Goal: Task Accomplishment & Management: Manage account settings

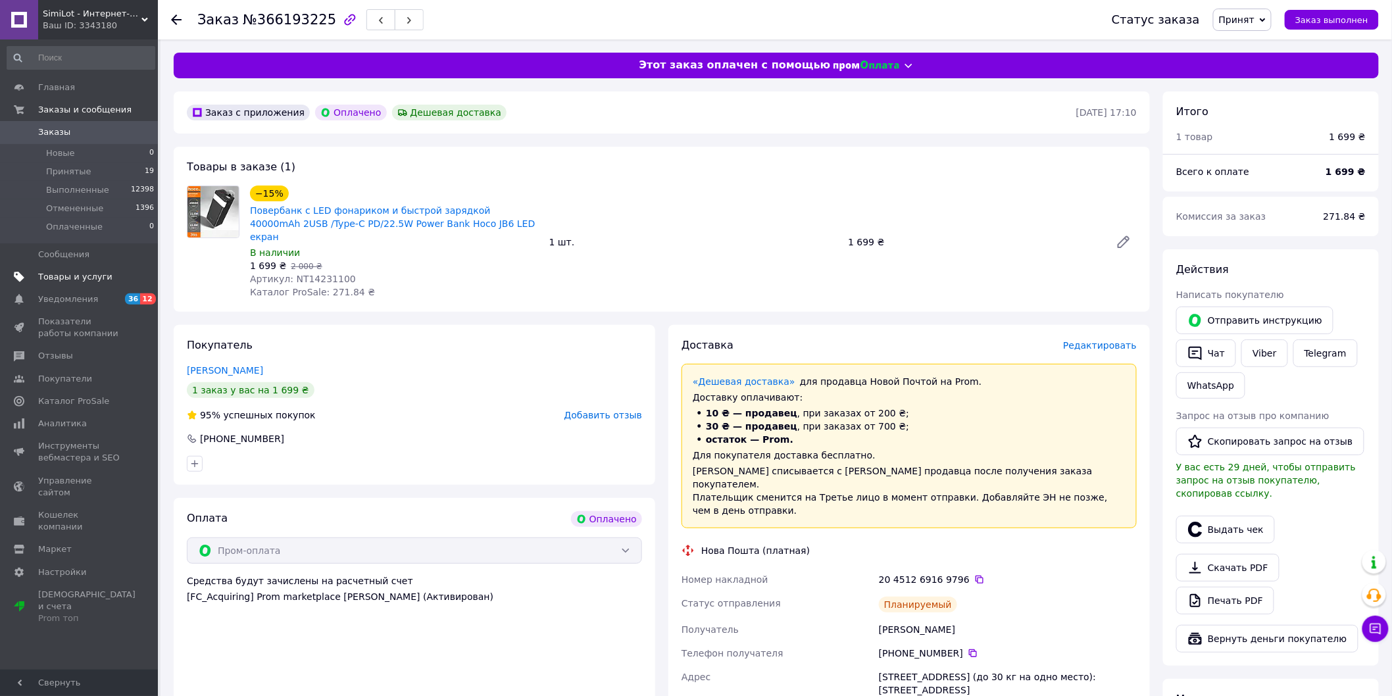
click at [72, 280] on span "Товары и услуги" at bounding box center [75, 277] width 74 height 12
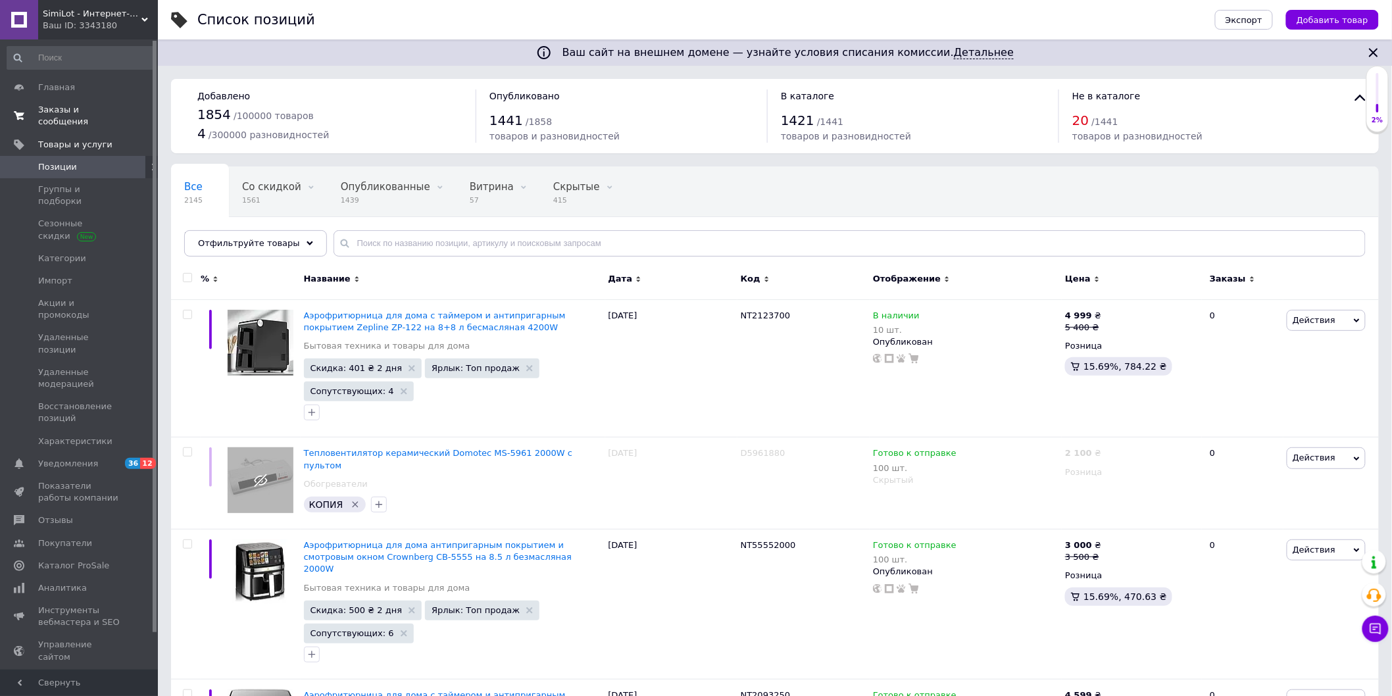
click at [61, 109] on span "Заказы и сообщения" at bounding box center [80, 116] width 84 height 24
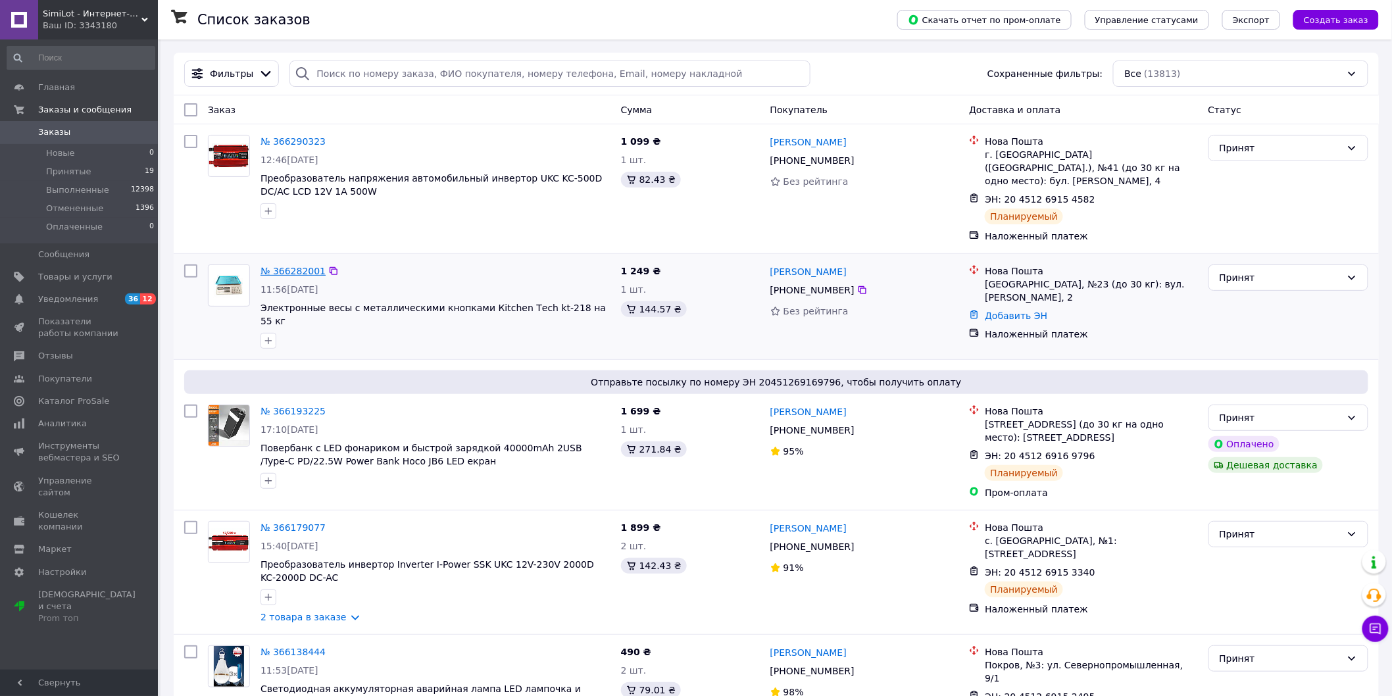
click at [295, 266] on link "№ 366282001" at bounding box center [292, 271] width 65 height 11
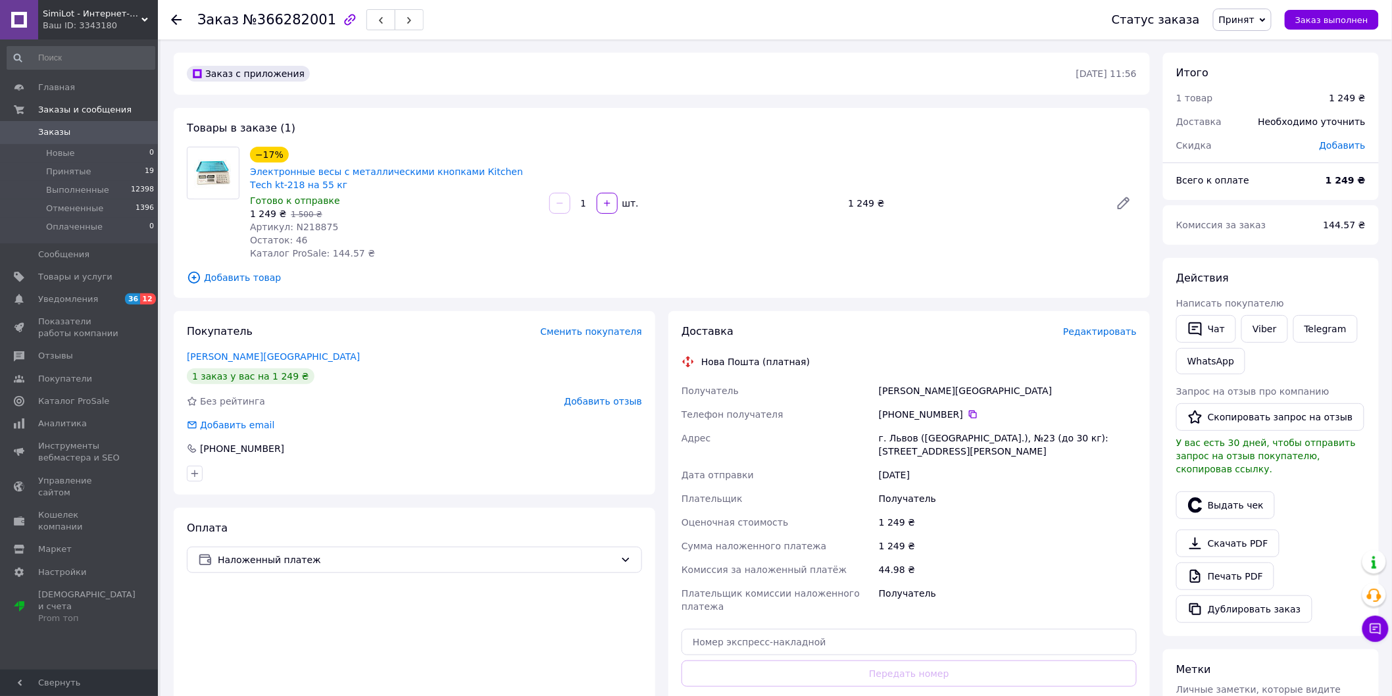
click at [56, 130] on span "Заказы" at bounding box center [54, 132] width 32 height 12
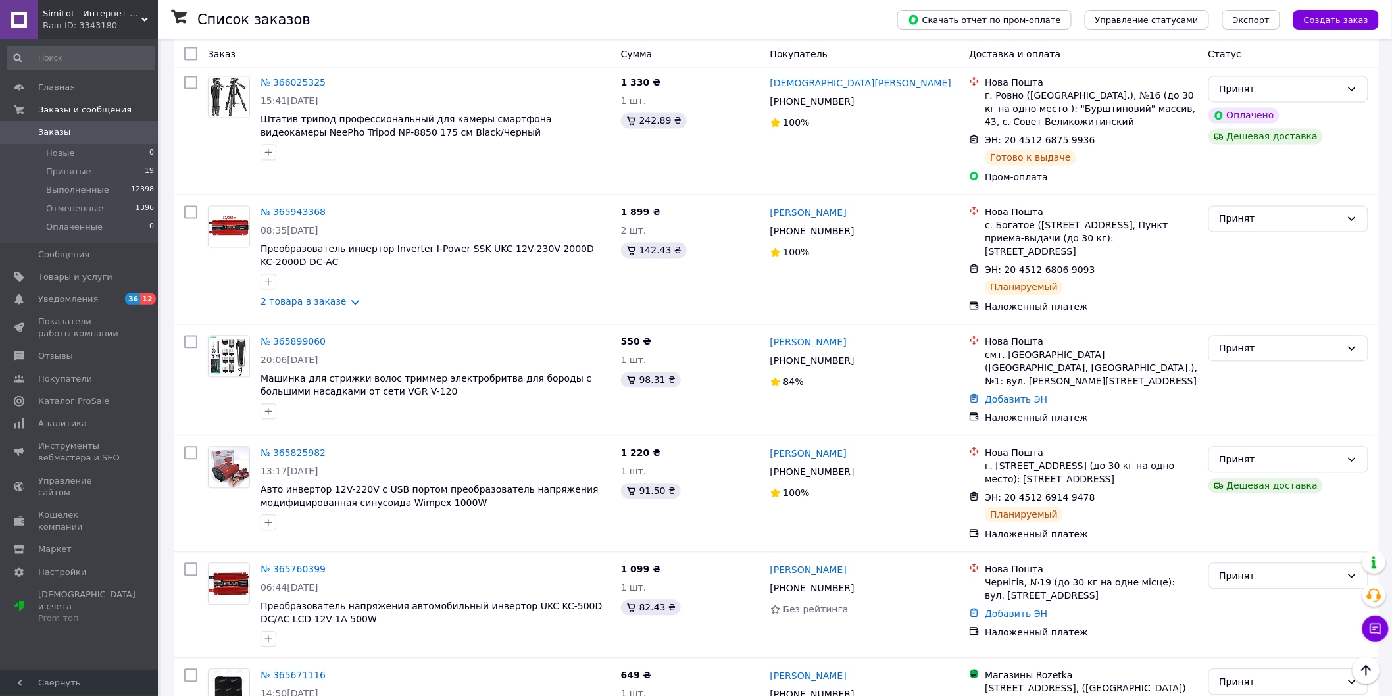
scroll to position [1096, 0]
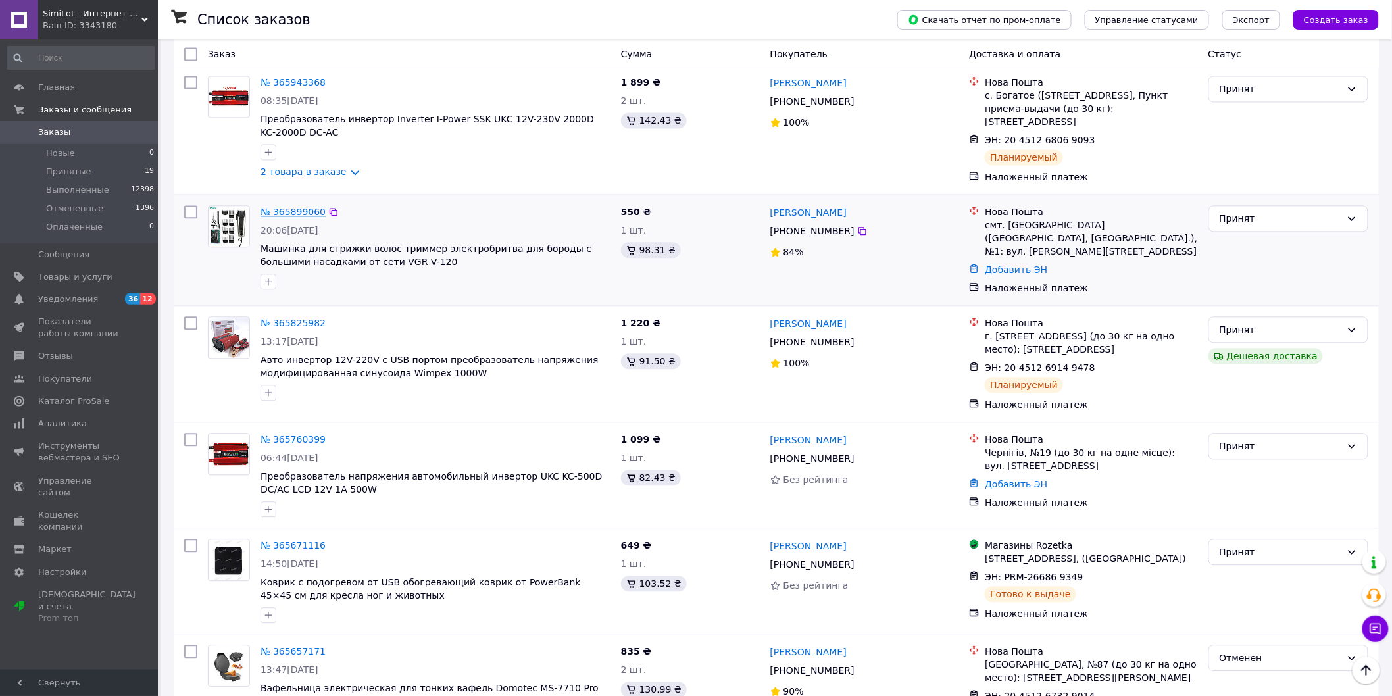
click at [288, 207] on link "№ 365899060" at bounding box center [292, 212] width 65 height 11
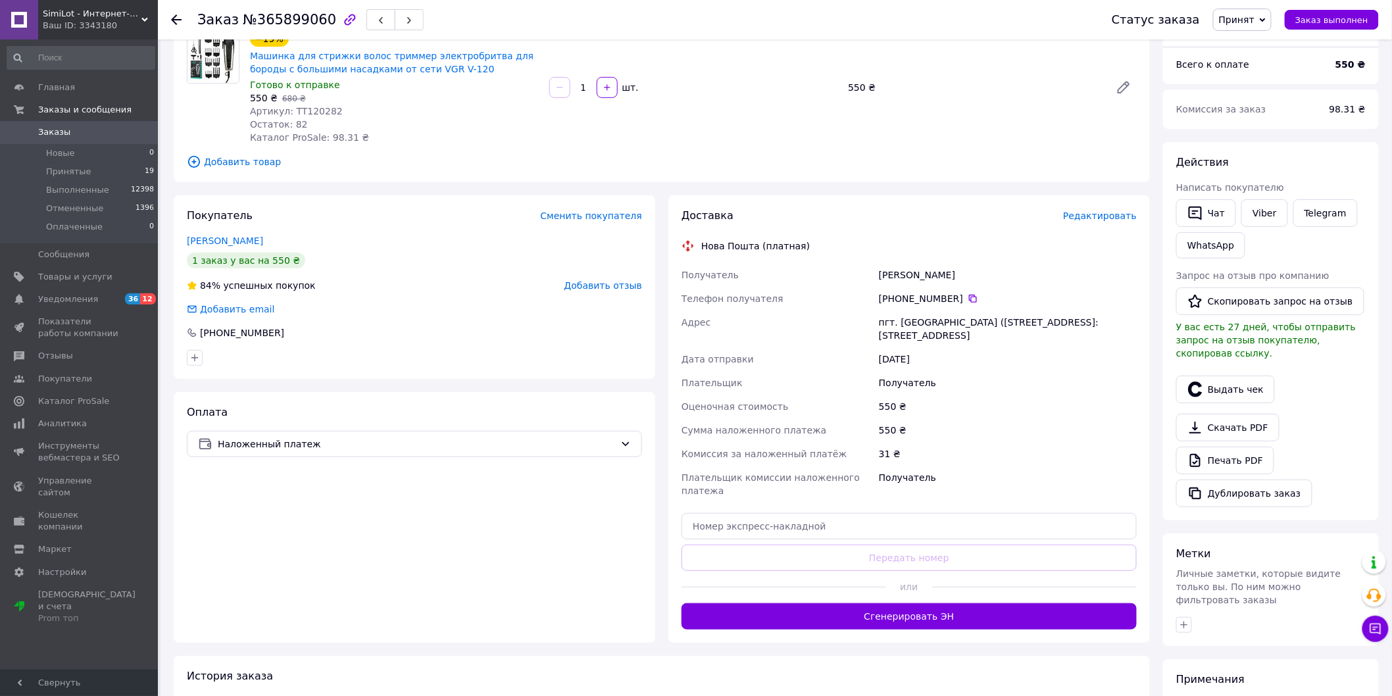
scroll to position [239, 0]
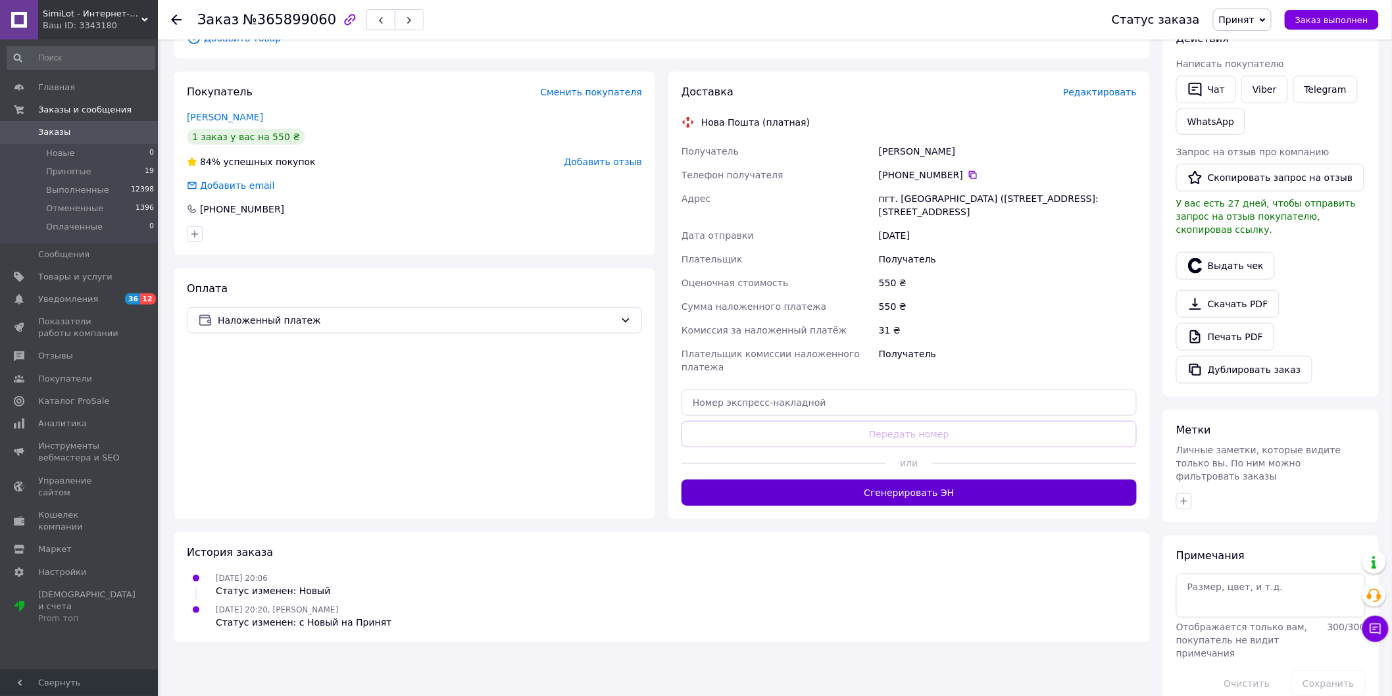
click at [903, 484] on button "Сгенерировать ЭН" at bounding box center [908, 492] width 455 height 26
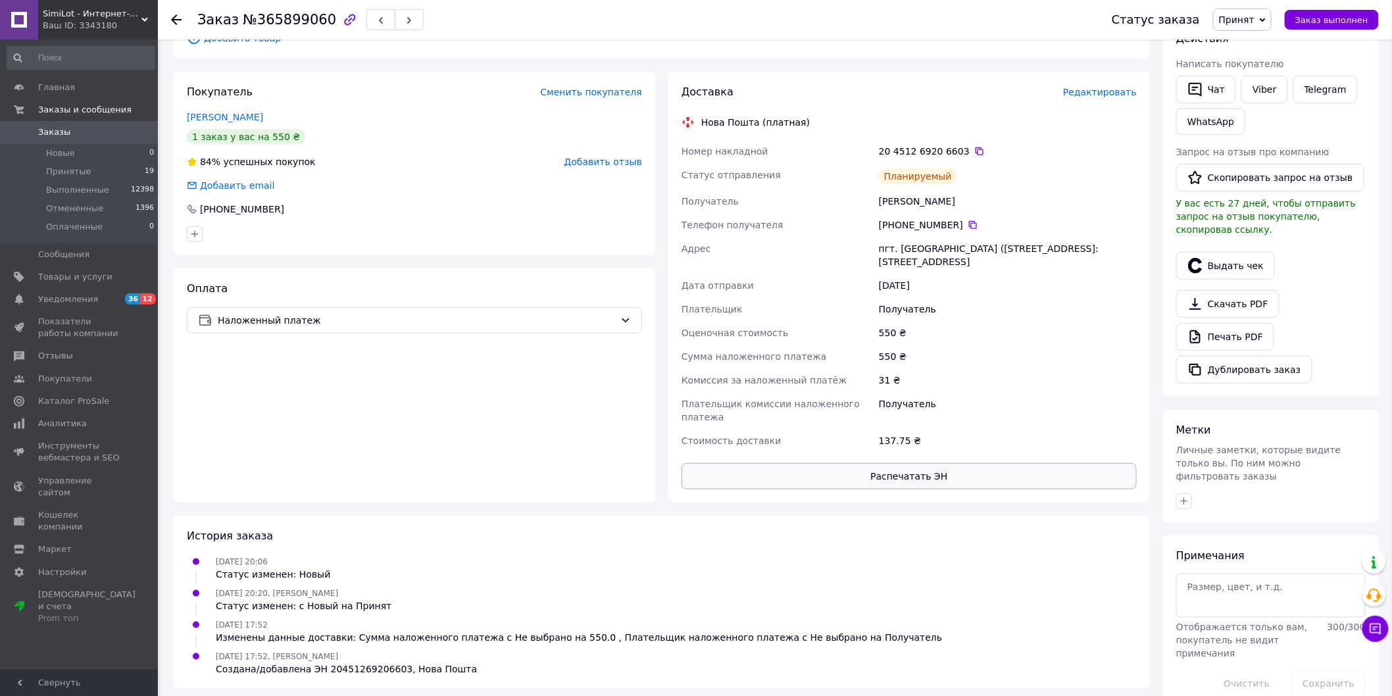
click at [902, 463] on button "Распечатать ЭН" at bounding box center [908, 476] width 455 height 26
click at [974, 150] on icon at bounding box center [979, 151] width 11 height 11
